Goal: Task Accomplishment & Management: Manage account settings

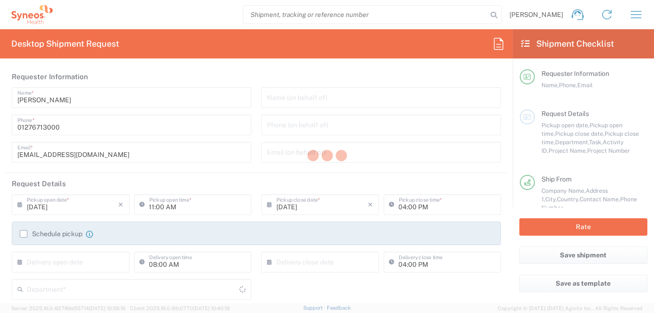
type input "[GEOGRAPHIC_DATA]"
type input "8200"
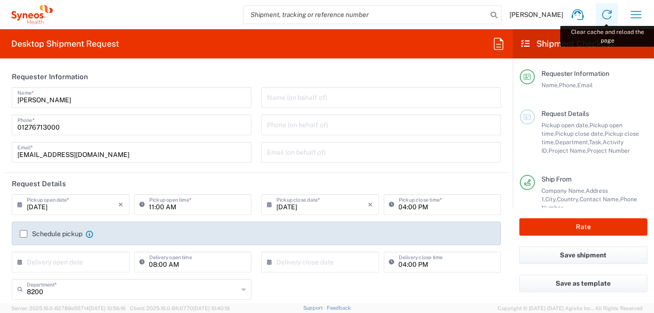
type input "Syneos Health UK Limited"
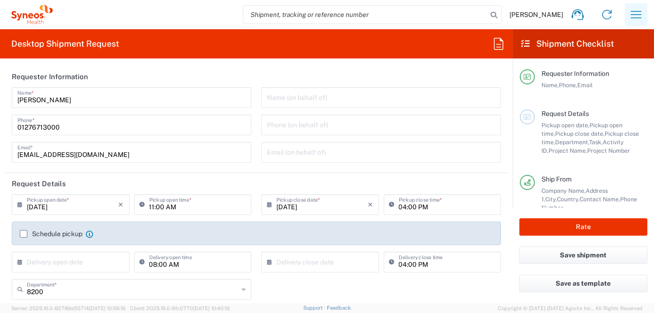
click at [632, 16] on icon "button" at bounding box center [636, 14] width 15 height 15
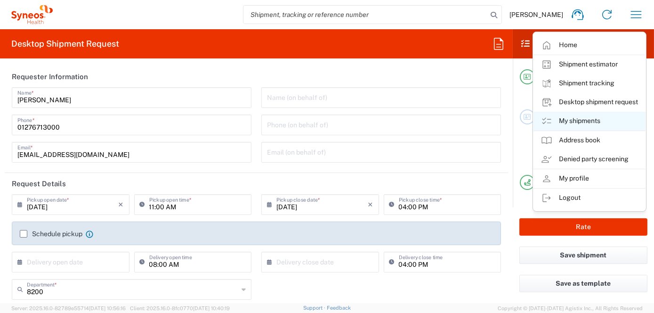
click at [568, 123] on link "My shipments" at bounding box center [590, 121] width 112 height 19
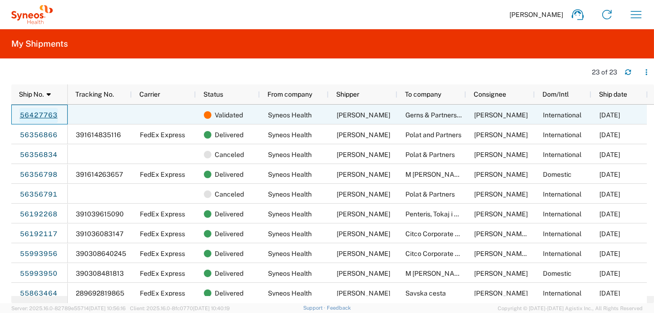
click at [40, 116] on link "56427763" at bounding box center [38, 115] width 39 height 15
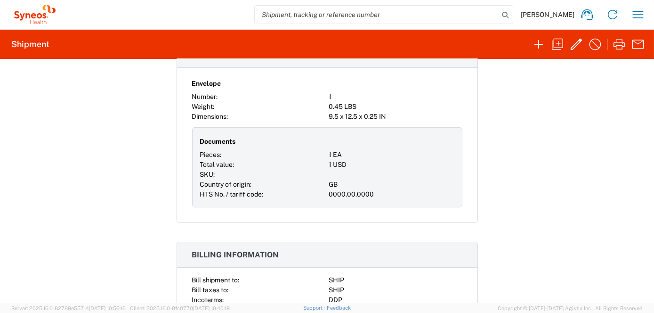
scroll to position [719, 0]
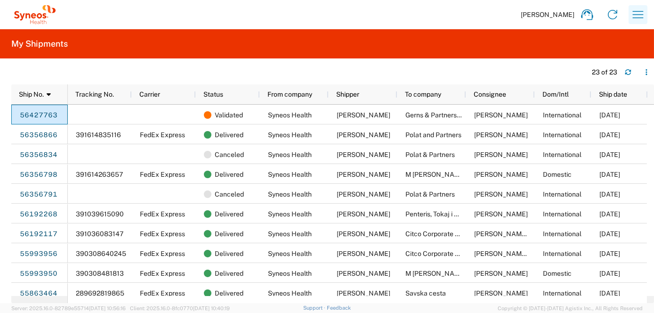
drag, startPoint x: 49, startPoint y: 115, endPoint x: 636, endPoint y: 18, distance: 594.2
click at [636, 18] on icon "button" at bounding box center [638, 14] width 15 height 15
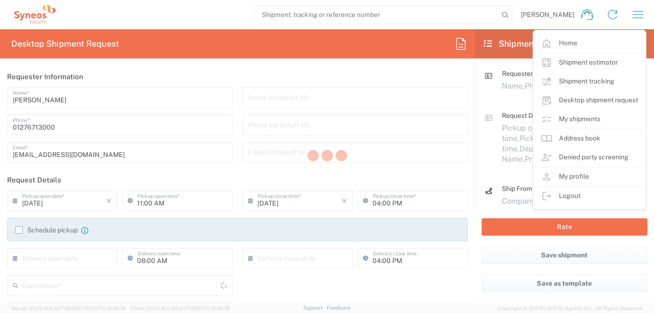
type input "8200"
type input "England"
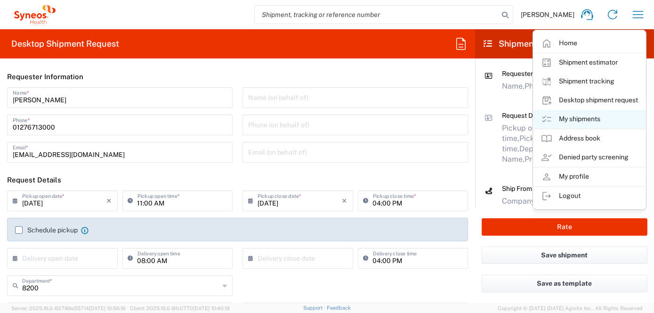
click at [583, 121] on link "My shipments" at bounding box center [590, 119] width 112 height 19
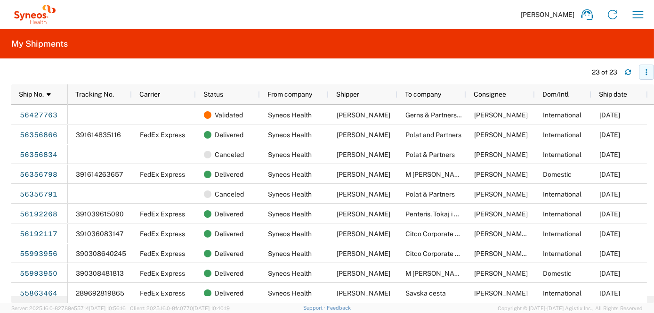
click at [647, 73] on icon "button" at bounding box center [646, 72] width 1 height 1
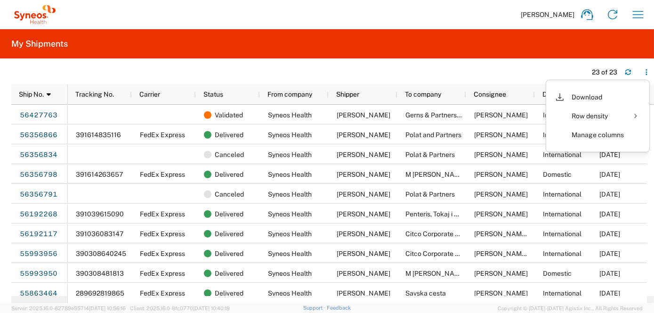
click at [568, 68] on agx-table-filter-chips at bounding box center [296, 75] width 571 height 15
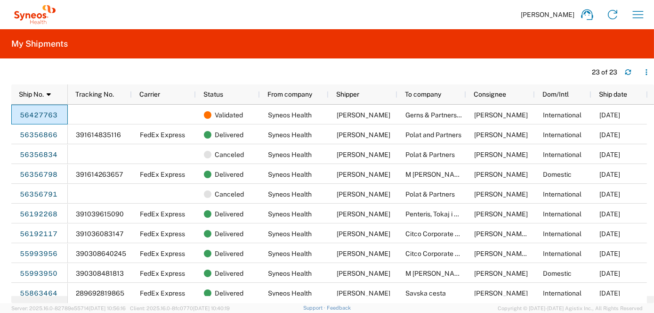
drag, startPoint x: 49, startPoint y: 114, endPoint x: 138, endPoint y: 69, distance: 99.9
click at [138, 69] on agx-table-filter-chips at bounding box center [296, 75] width 571 height 15
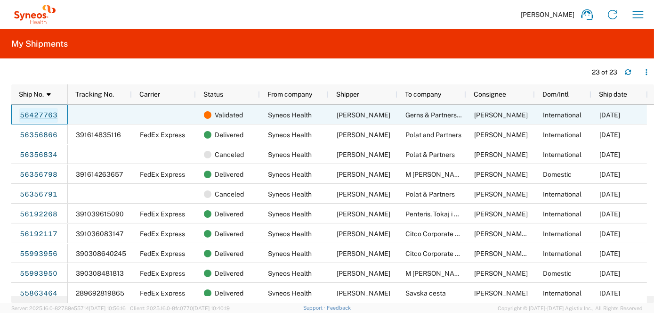
click at [44, 115] on link "56427763" at bounding box center [38, 115] width 39 height 15
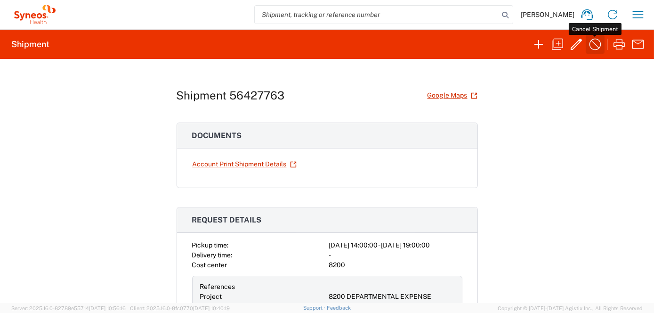
click at [593, 44] on icon "button" at bounding box center [595, 44] width 15 height 15
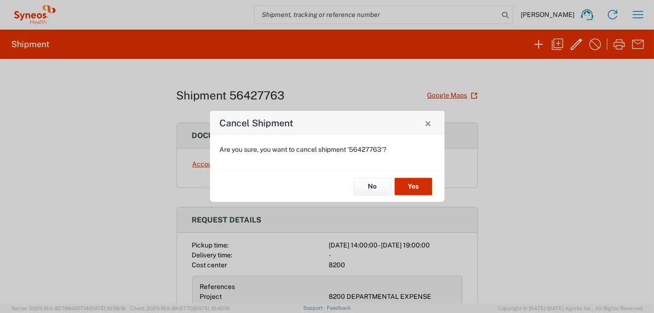
click at [419, 186] on button "Yes" at bounding box center [414, 186] width 38 height 17
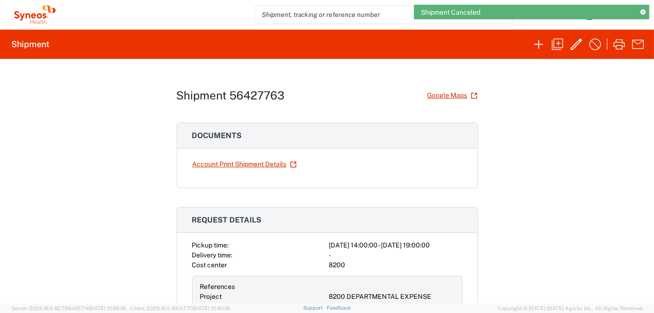
click at [638, 17] on div "Shipment Canceled" at bounding box center [532, 12] width 236 height 15
click at [643, 12] on icon at bounding box center [643, 12] width 5 height 5
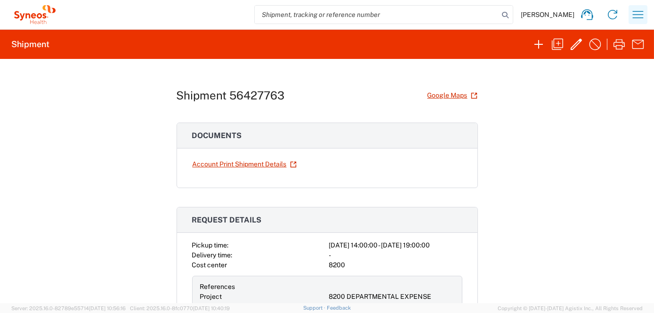
click at [642, 15] on icon "button" at bounding box center [638, 14] width 15 height 15
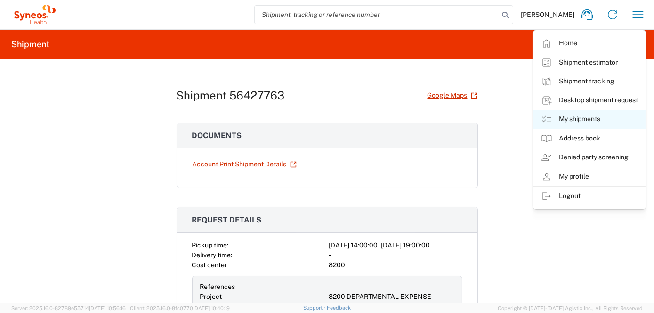
click at [574, 120] on link "My shipments" at bounding box center [590, 119] width 112 height 19
